Goal: Task Accomplishment & Management: Complete application form

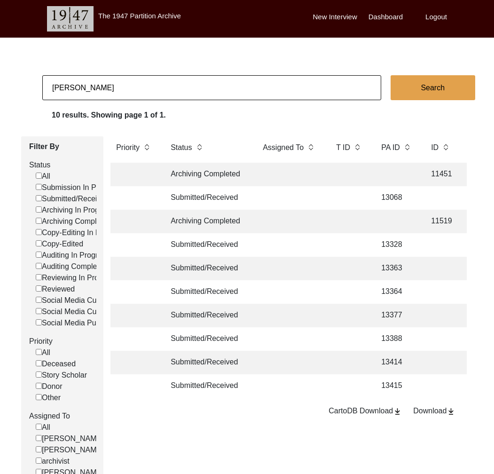
scroll to position [0, 47]
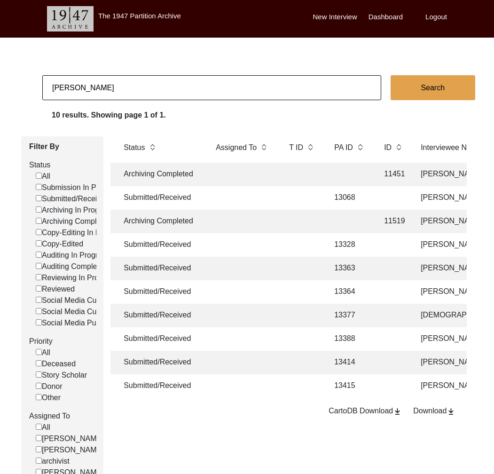
click at [155, 98] on input "[PERSON_NAME]" at bounding box center [211, 87] width 339 height 25
type input "11496"
checkbox input "false"
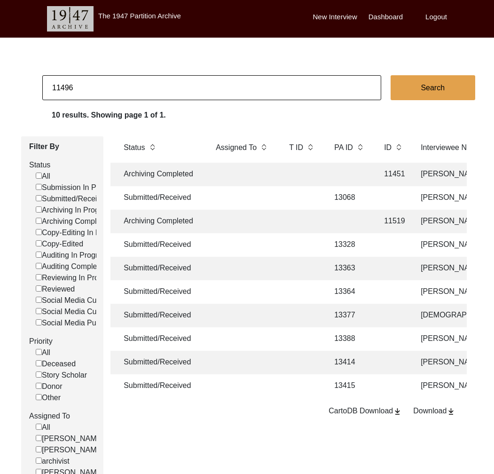
checkbox input "false"
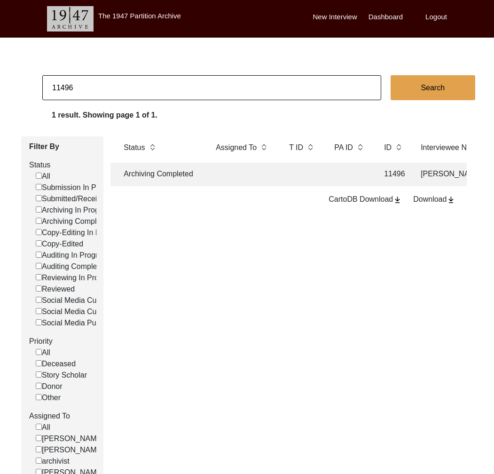
click at [228, 180] on td at bounding box center [243, 175] width 66 height 24
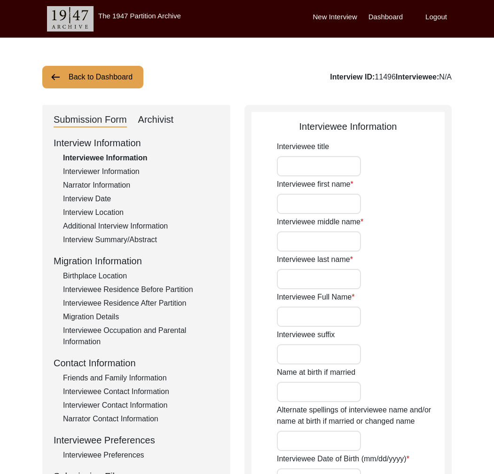
type input "Mrs."
type input "[PERSON_NAME]"
type input "N/A"
type input "Kaur"
type input "[PERSON_NAME]"
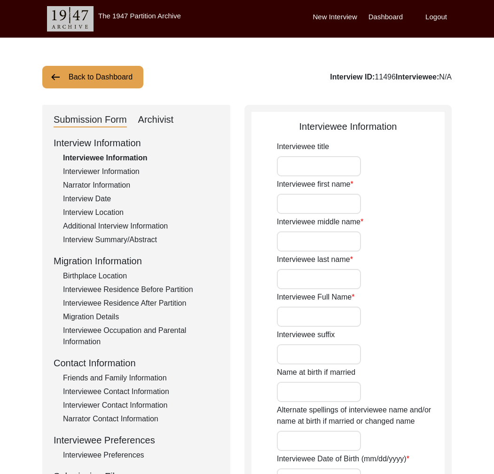
type input "1934-35"
type input "89-90"
type input "[DEMOGRAPHIC_DATA]"
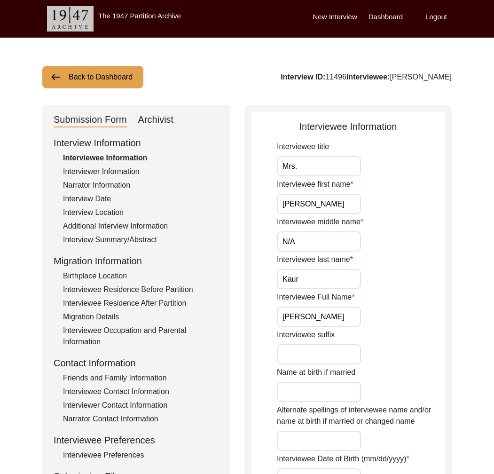
click at [168, 112] on div "Archivist" at bounding box center [156, 119] width 36 height 15
select select "Archiving Completed"
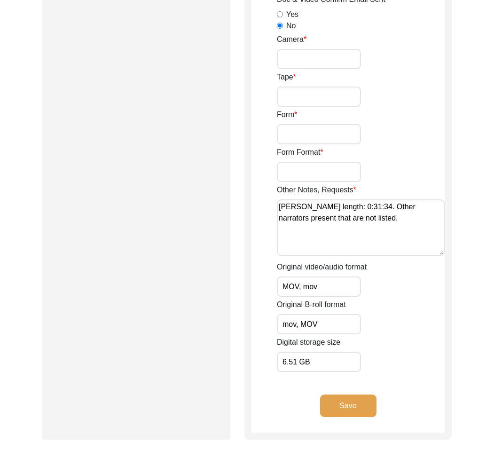
scroll to position [1592, 0]
